Goal: Find specific page/section: Find specific page/section

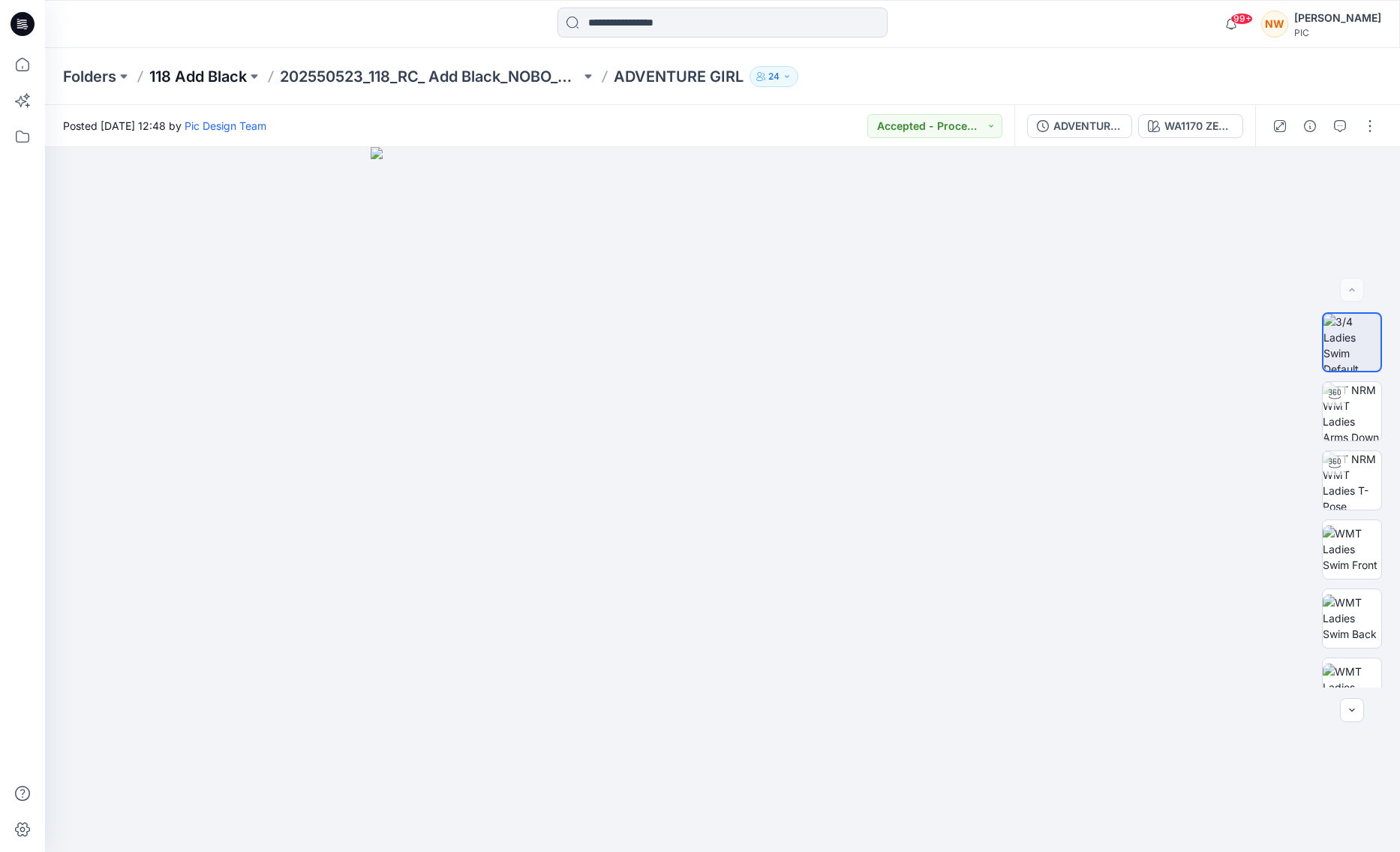
click at [227, 80] on p "118 Add Black" at bounding box center [197, 76] width 98 height 21
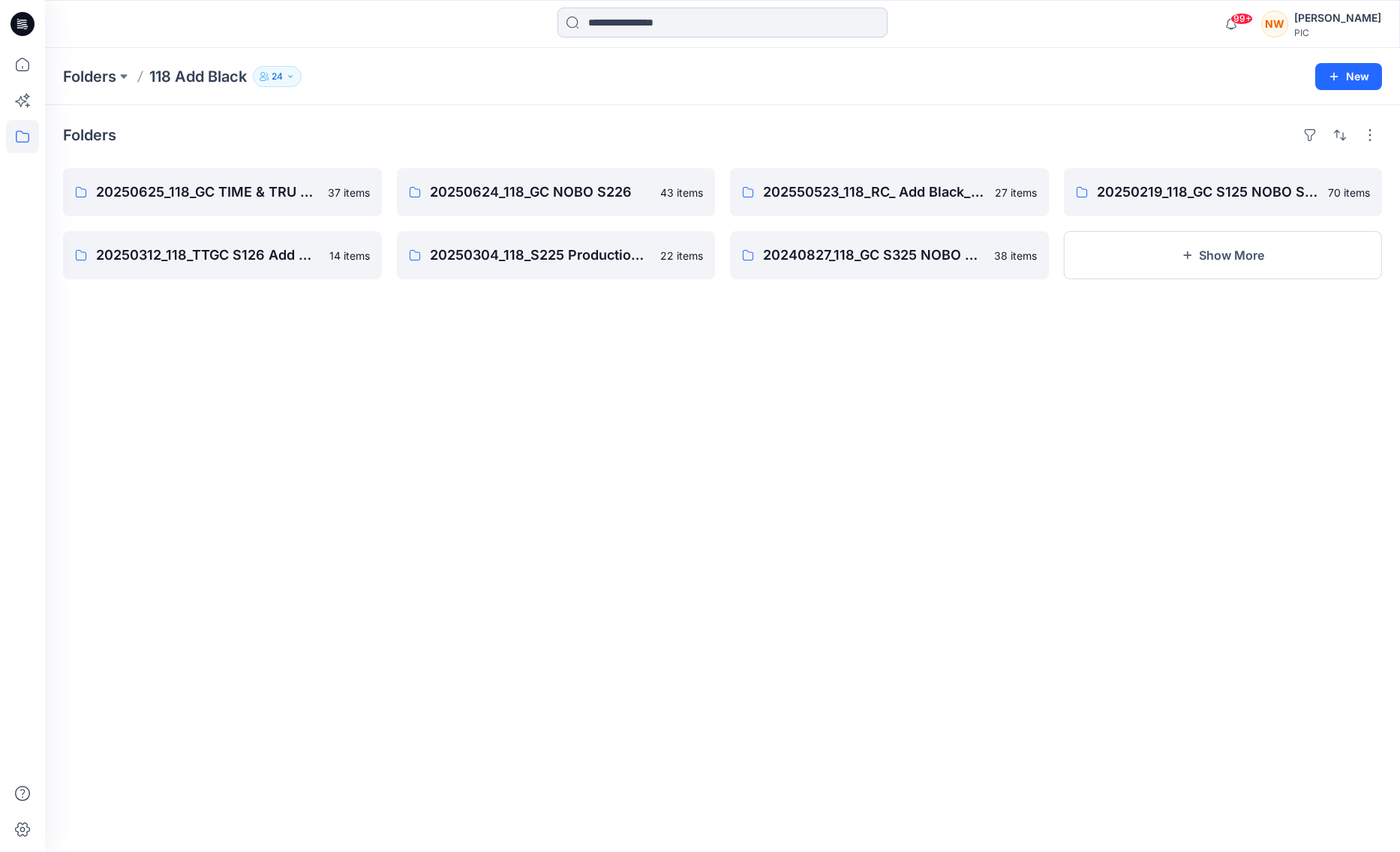
click at [705, 29] on input at bounding box center [722, 22] width 330 height 30
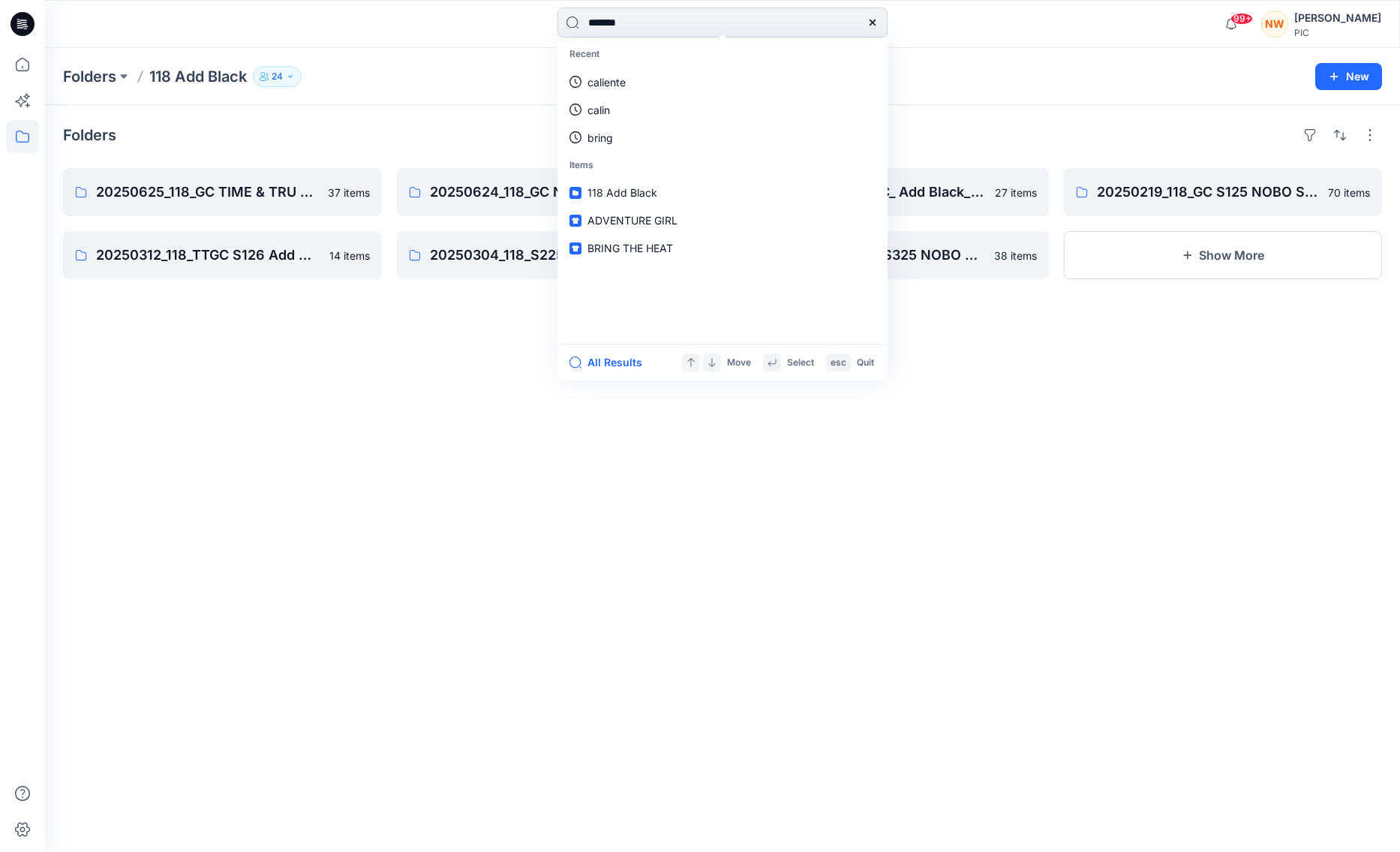
type input "********"
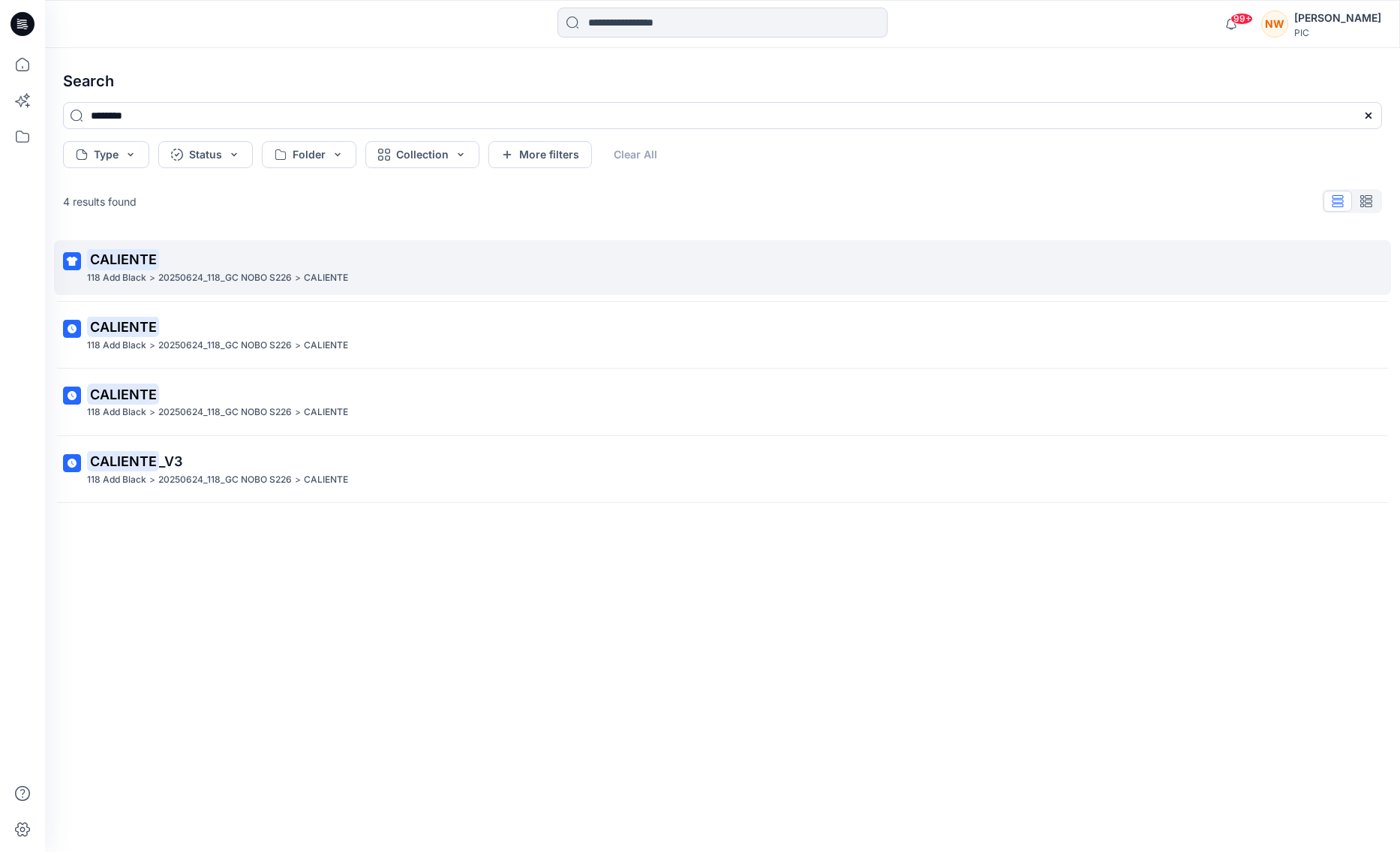
click at [112, 262] on mark "CALIENTE" at bounding box center [122, 259] width 72 height 21
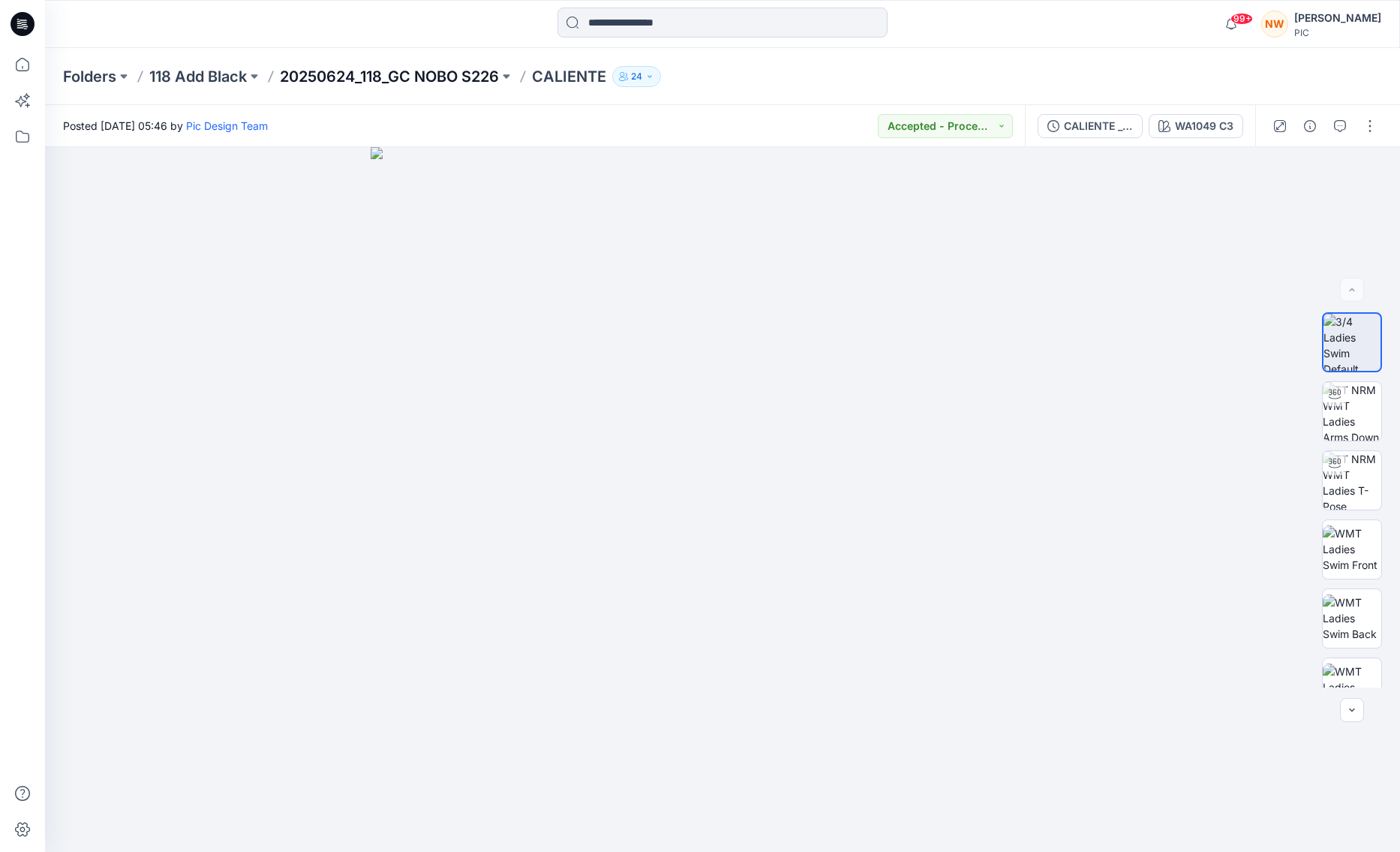
click at [476, 78] on p "20250624_118_GC NOBO S226" at bounding box center [389, 76] width 219 height 21
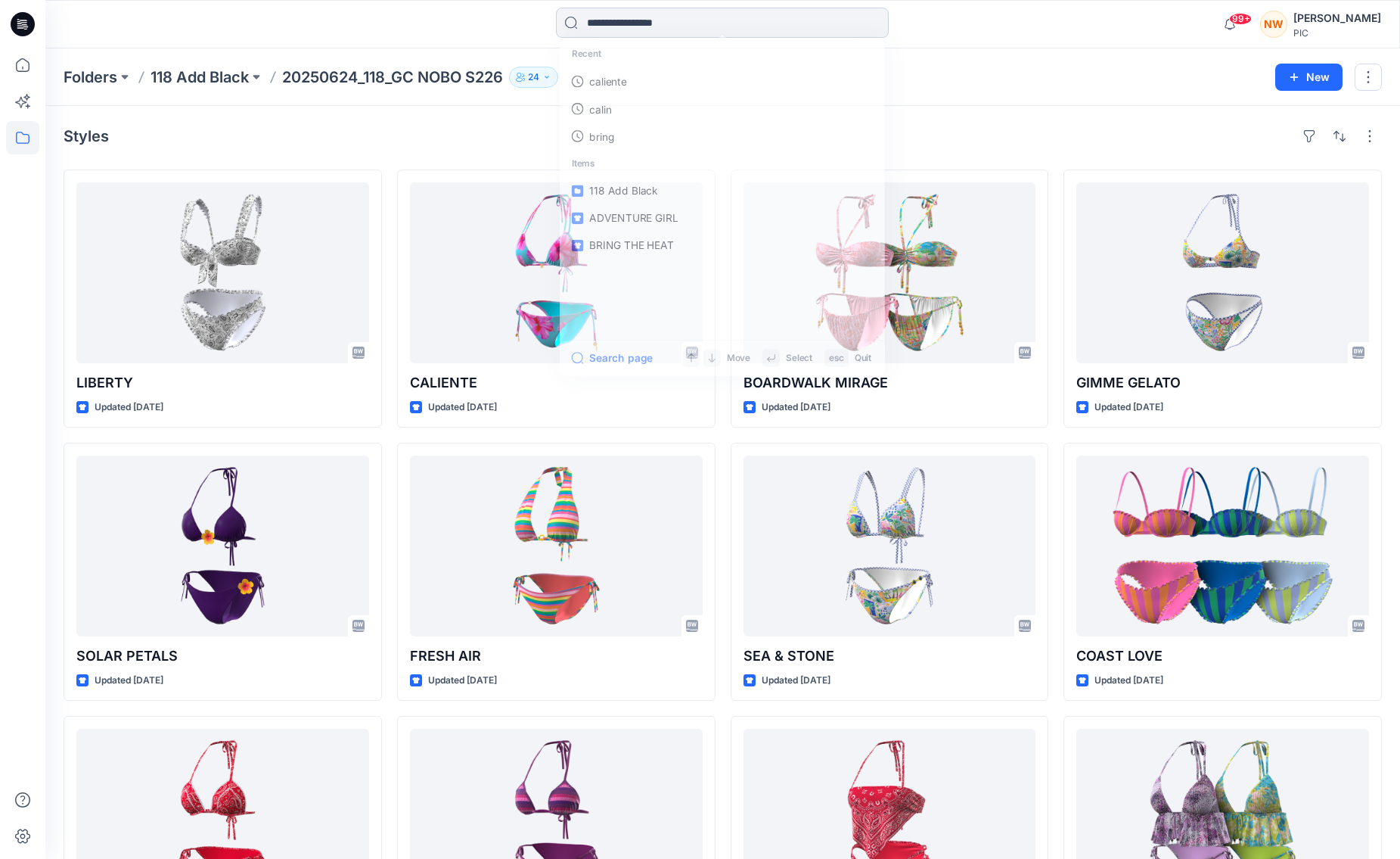
click at [603, 30] on input at bounding box center [722, 22] width 333 height 30
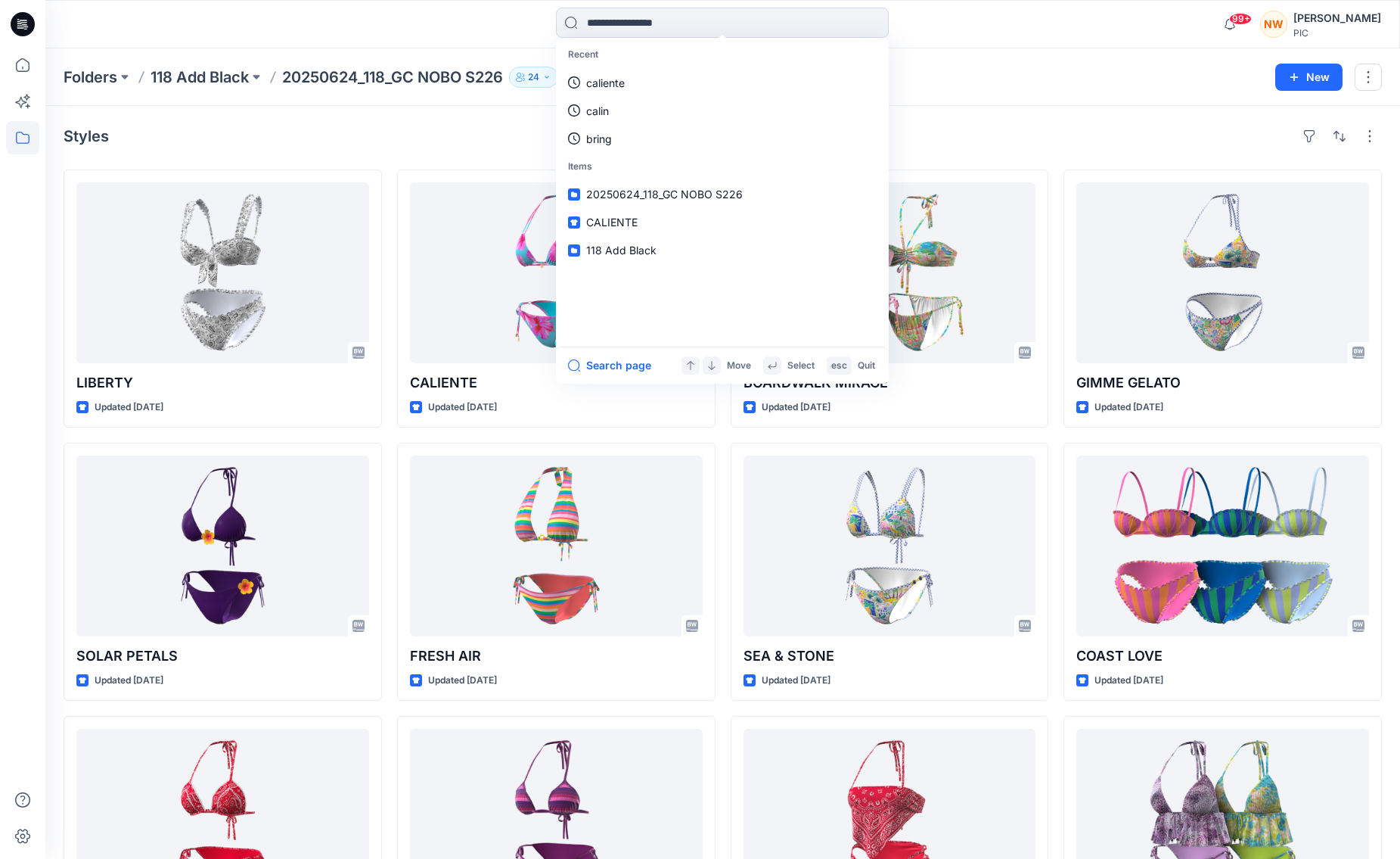
click at [506, 129] on div "Styles" at bounding box center [723, 136] width 1319 height 24
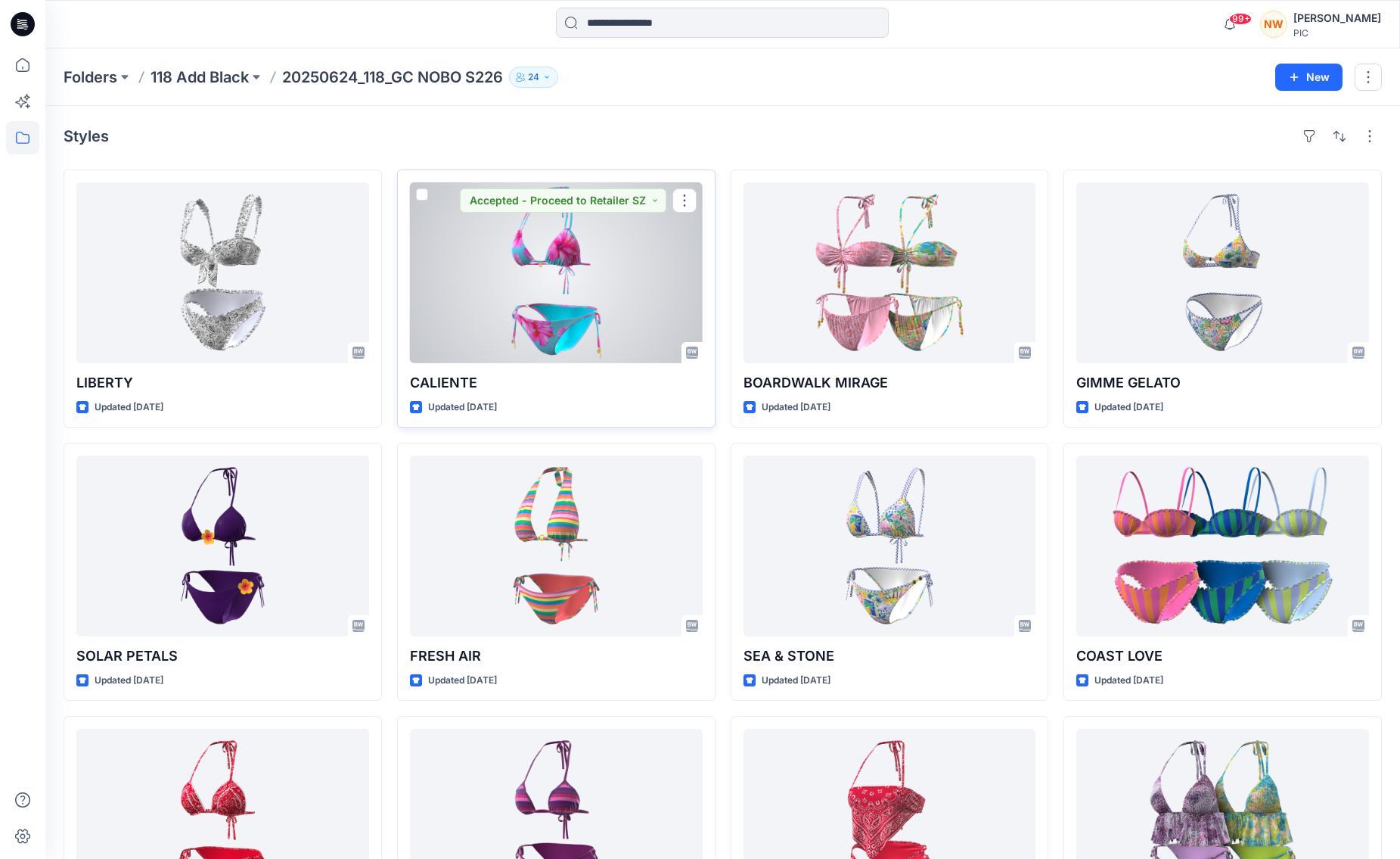
click at [478, 265] on div at bounding box center [557, 273] width 293 height 181
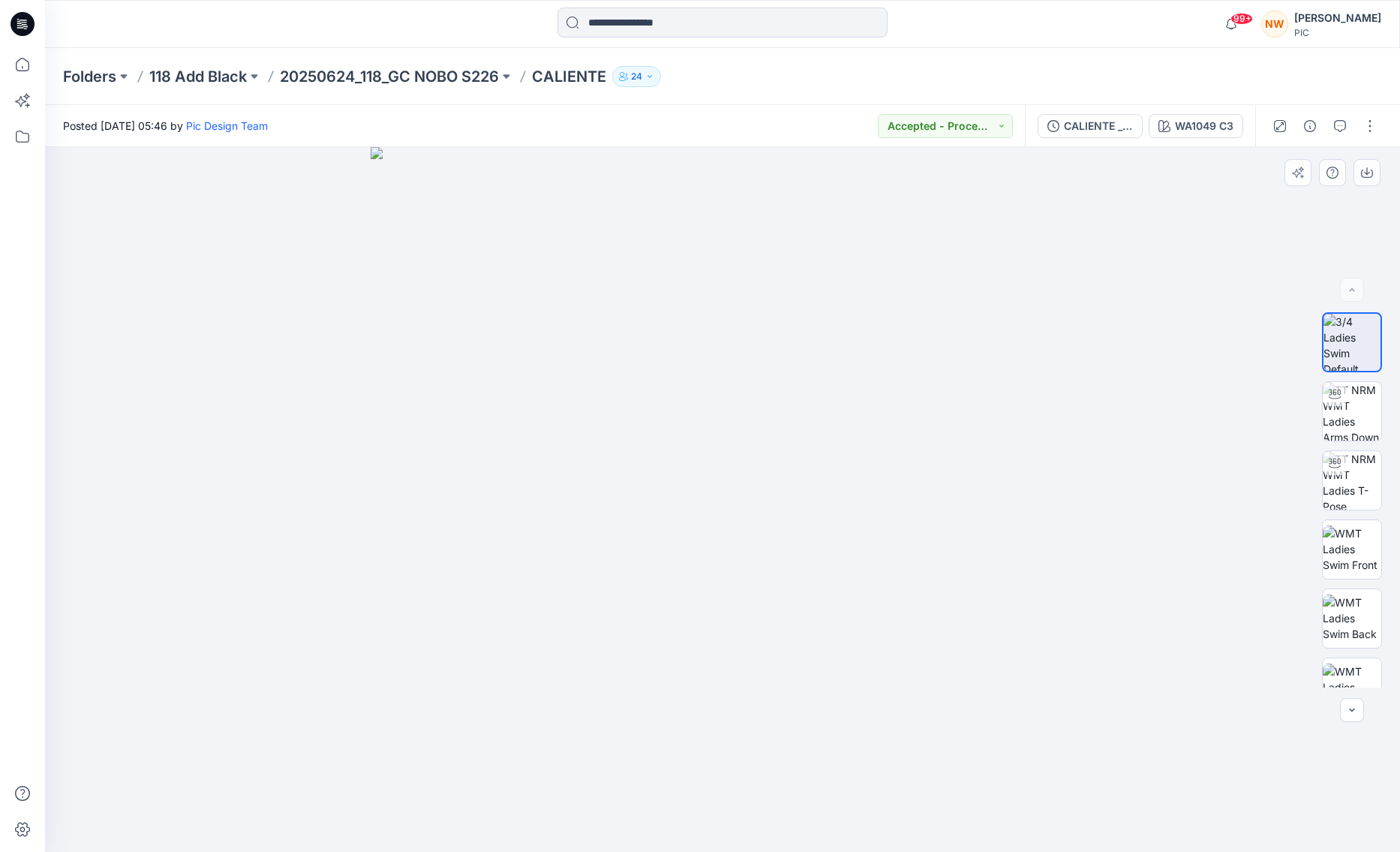
drag, startPoint x: 814, startPoint y: 503, endPoint x: 881, endPoint y: 491, distance: 68.1
